Goal: Task Accomplishment & Management: Use online tool/utility

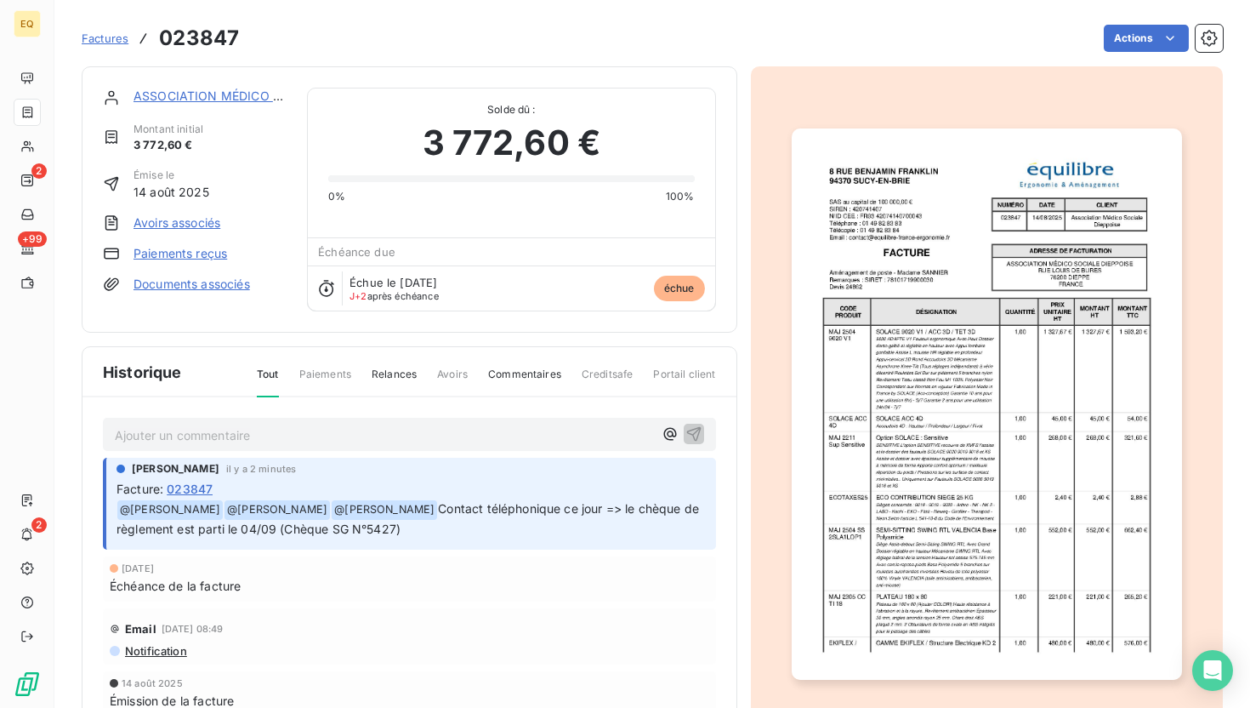
click at [214, 98] on link "ASSOCIATION MÉDICO SOCIALE DIEPPOISE" at bounding box center [262, 95] width 257 height 14
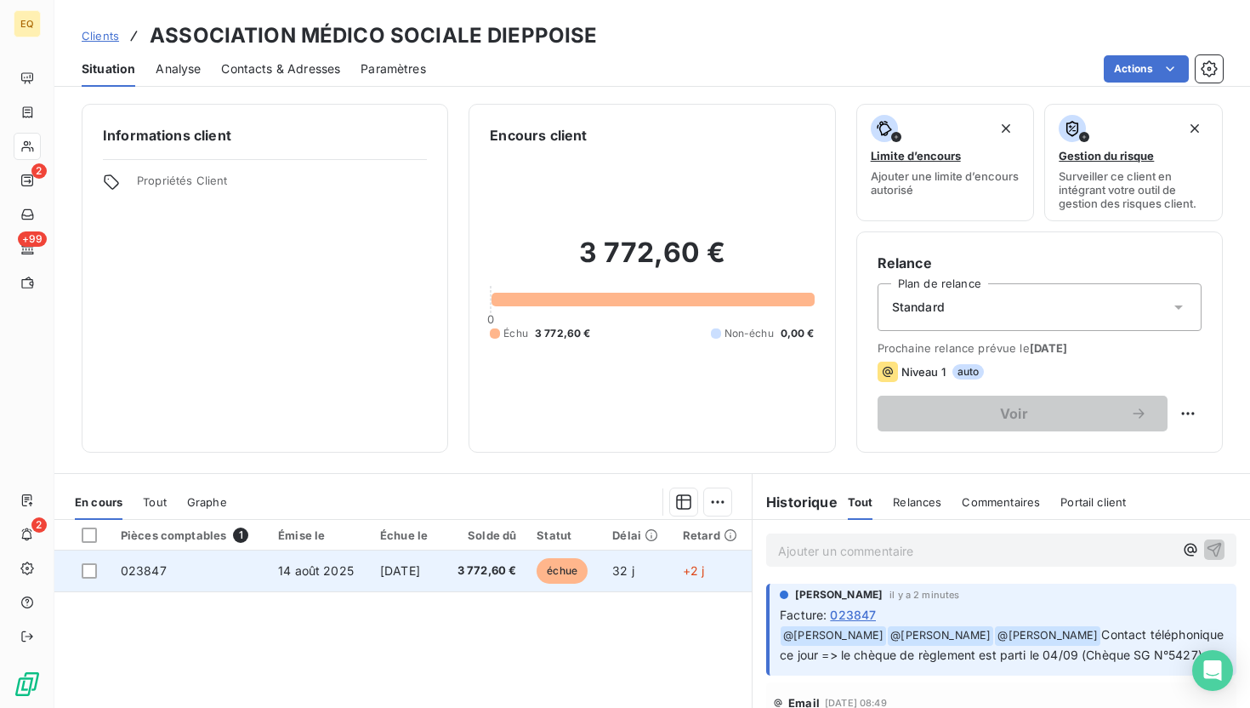
click at [278, 571] on span "14 août 2025" at bounding box center [316, 570] width 76 height 14
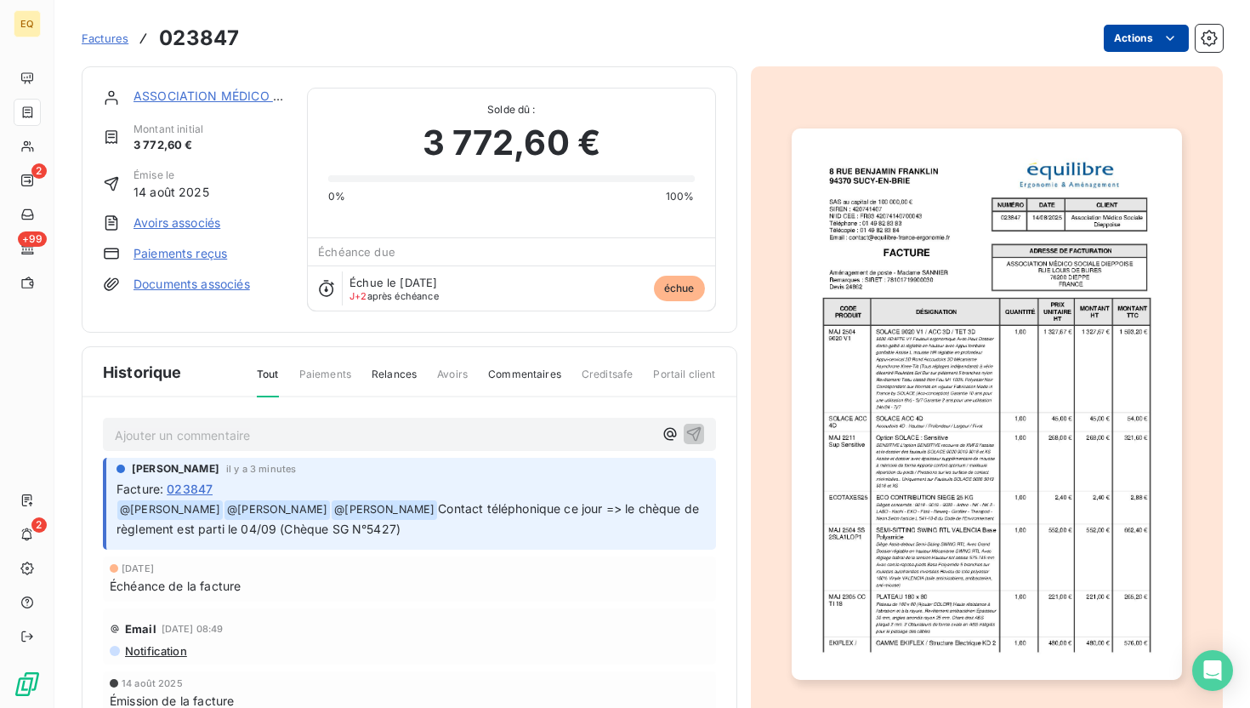
click at [1151, 32] on html "EQ 2 +99 2 Factures 023847 Actions ASSOCIATION MÉDICO SOCIALE DIEPPOISE Montant…" at bounding box center [625, 354] width 1250 height 708
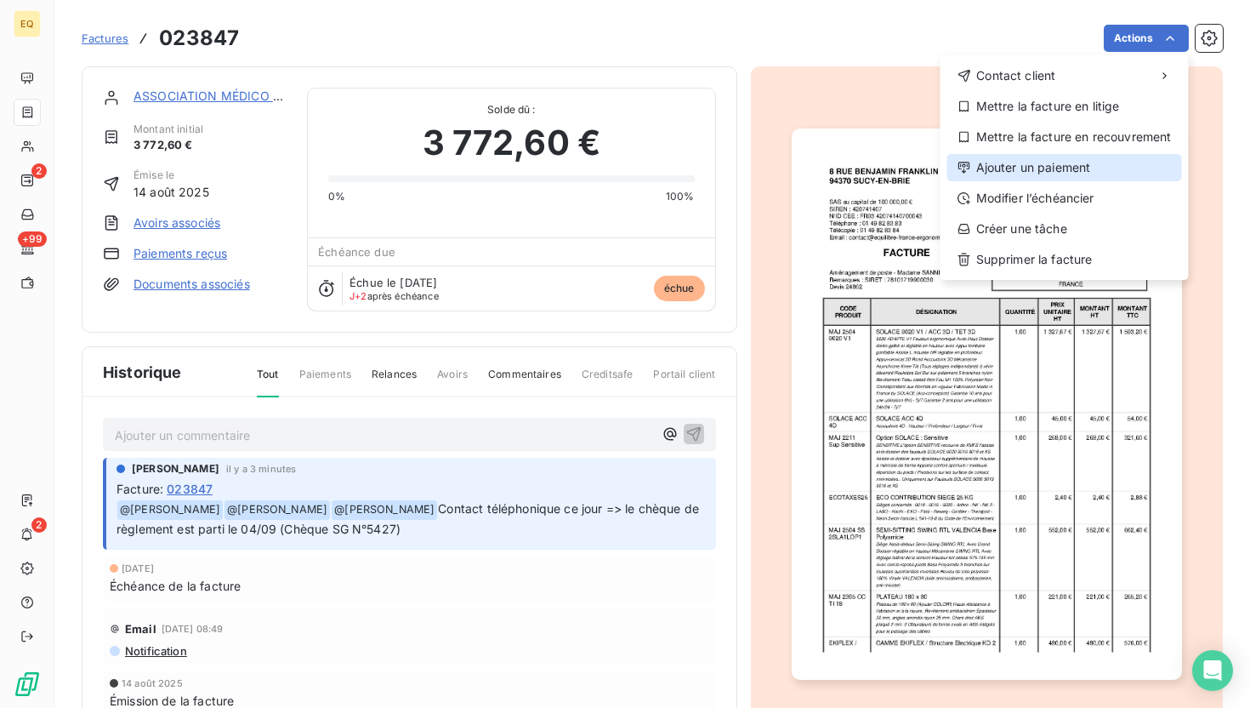
click at [1033, 167] on div "Ajouter un paiement" at bounding box center [1065, 167] width 235 height 27
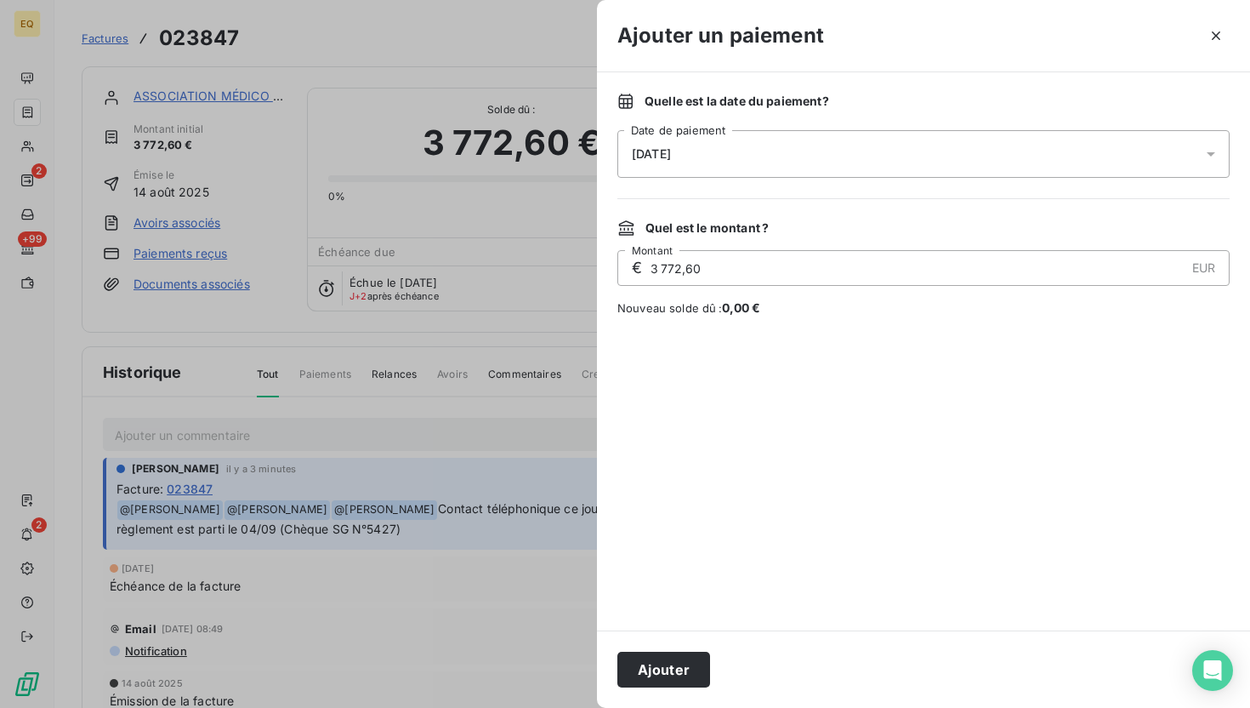
click at [719, 166] on div "[DATE]" at bounding box center [924, 154] width 612 height 48
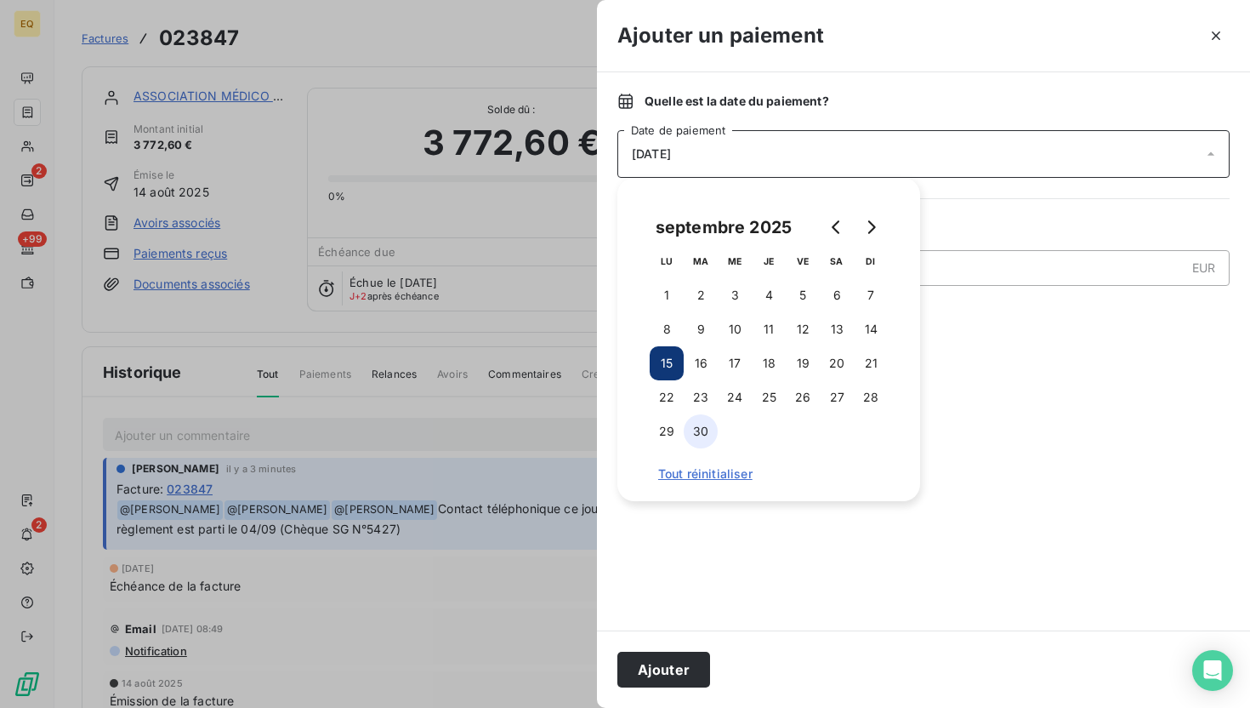
click at [708, 434] on button "30" at bounding box center [701, 431] width 34 height 34
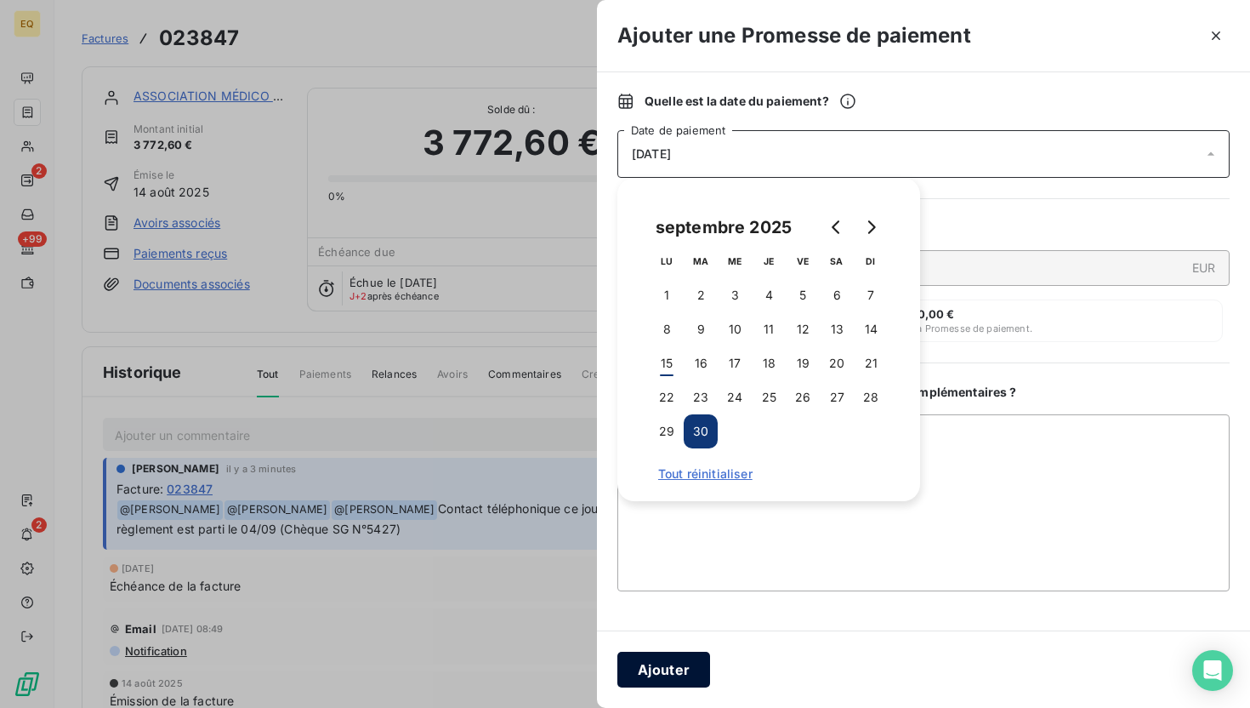
click at [693, 670] on button "Ajouter" at bounding box center [664, 670] width 93 height 36
